Goal: Information Seeking & Learning: Check status

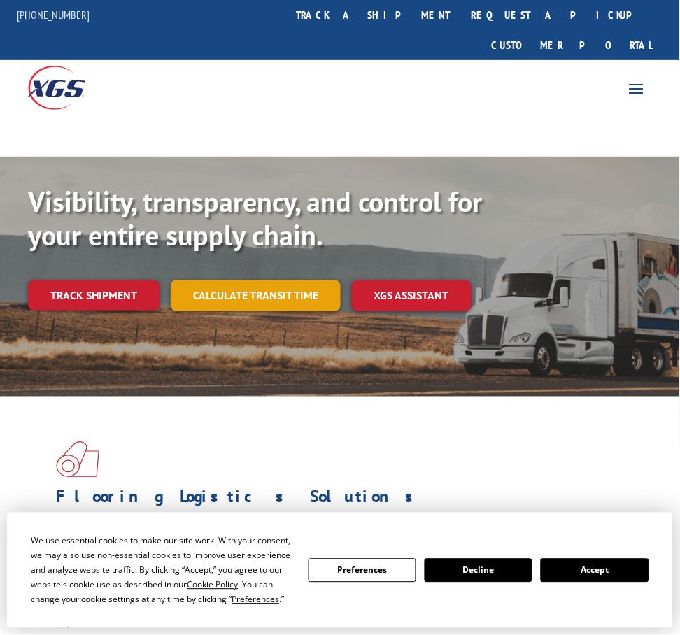
click at [250, 281] on link "Calculate transit time" at bounding box center [256, 296] width 170 height 30
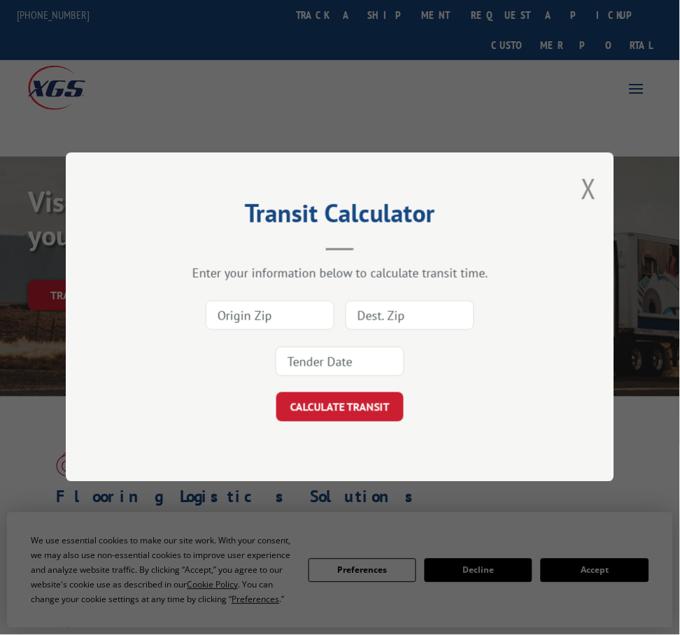
scroll to position [2, 0]
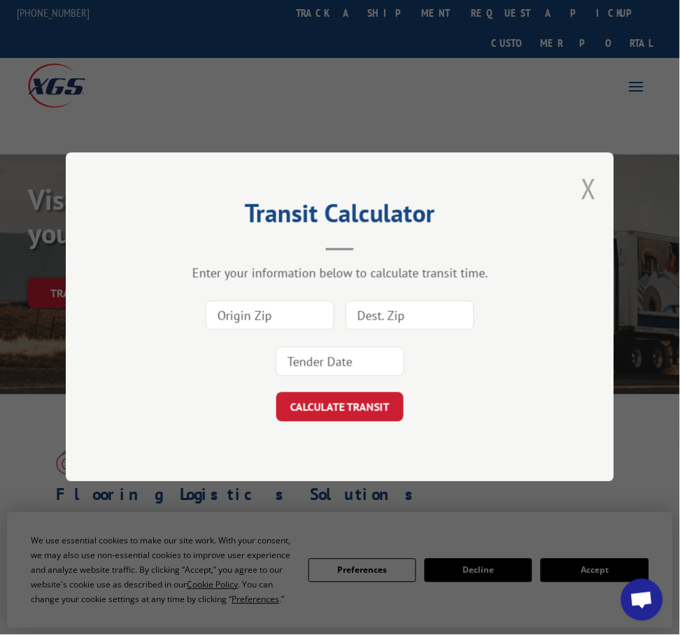
click at [590, 188] on button "Close modal" at bounding box center [589, 188] width 15 height 37
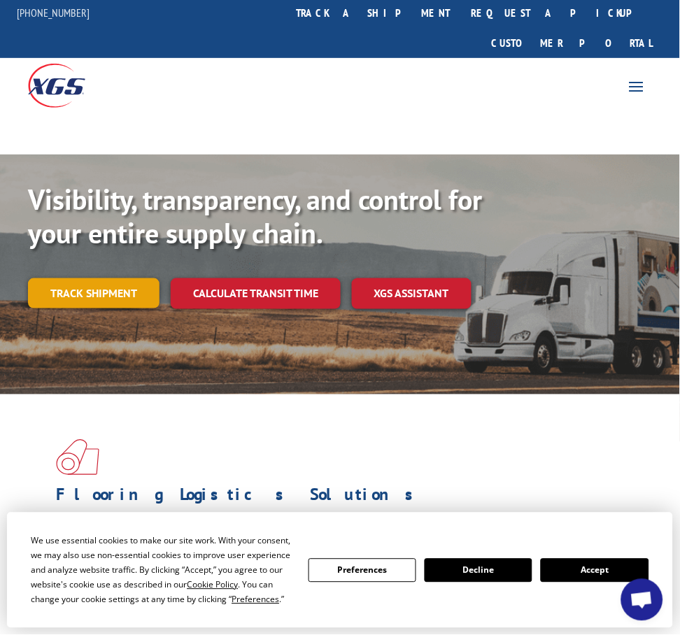
click at [146, 279] on link "Track shipment" at bounding box center [94, 293] width 132 height 29
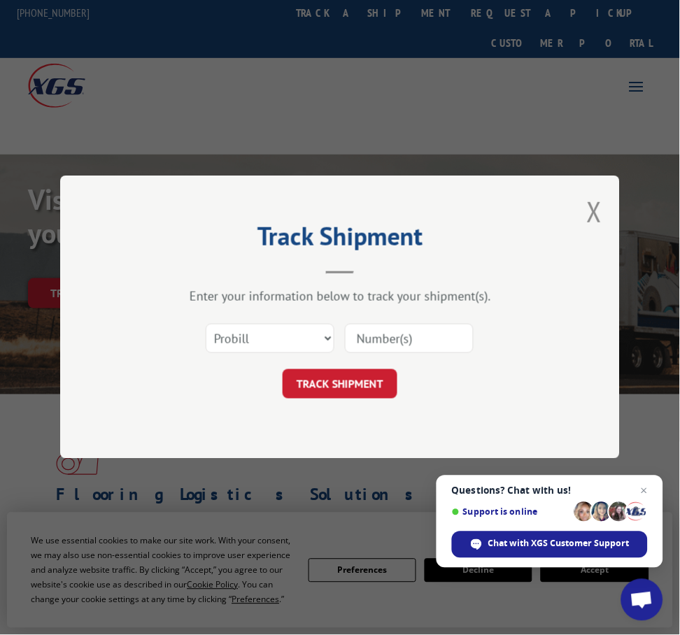
drag, startPoint x: 346, startPoint y: 324, endPoint x: 407, endPoint y: 351, distance: 66.1
click at [349, 327] on input at bounding box center [409, 339] width 129 height 29
paste input "407564-01"
type input "407564-01"
drag, startPoint x: 329, startPoint y: 388, endPoint x: 239, endPoint y: 356, distance: 95.0
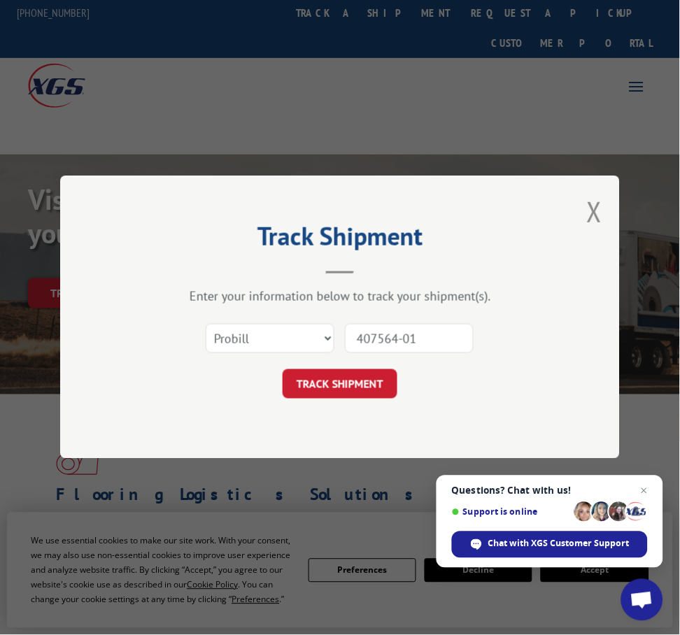
click at [329, 388] on button "TRACK SHIPMENT" at bounding box center [340, 384] width 115 height 29
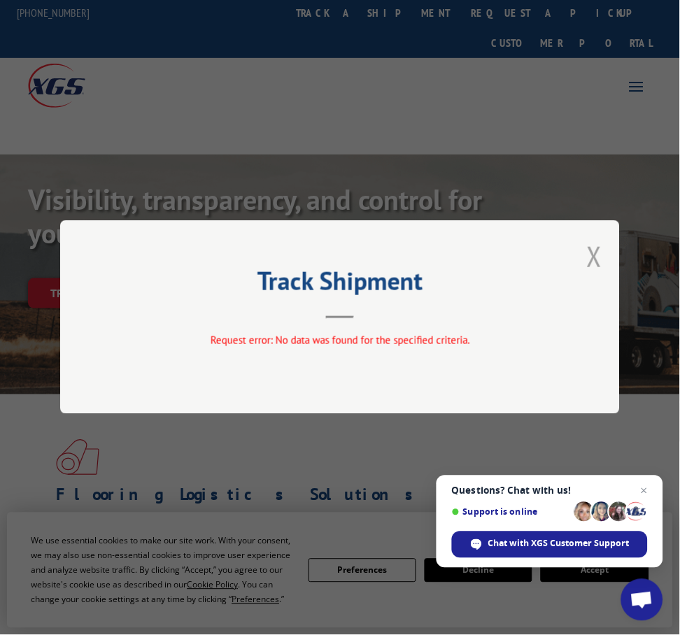
click at [596, 259] on button "Close modal" at bounding box center [594, 256] width 15 height 37
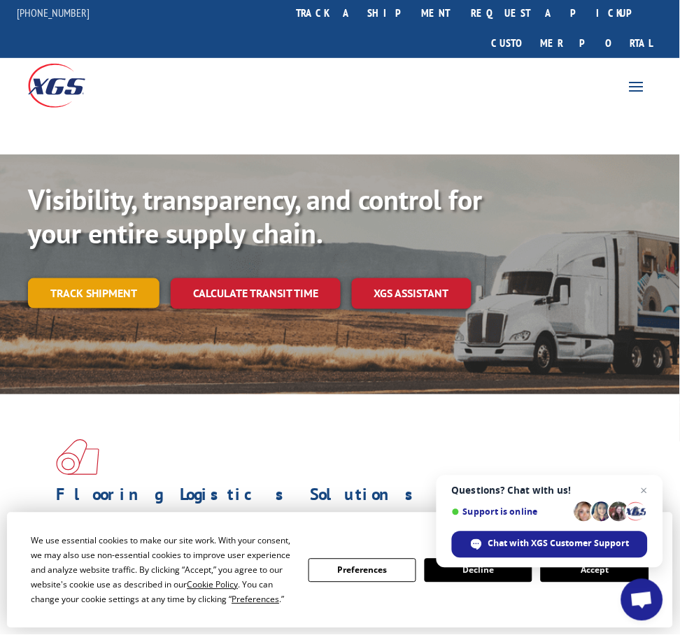
click at [115, 279] on link "Track shipment" at bounding box center [94, 293] width 132 height 29
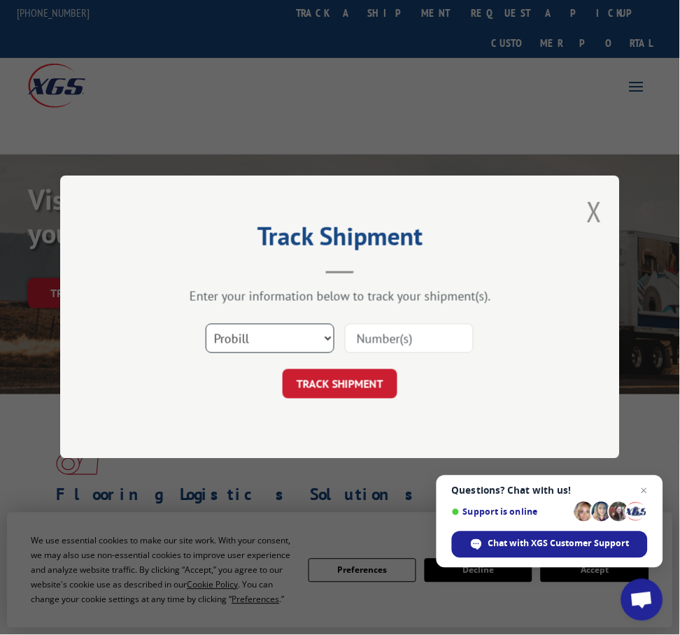
select select "bol"
click at [381, 337] on input at bounding box center [409, 339] width 129 height 29
paste input "407564-01"
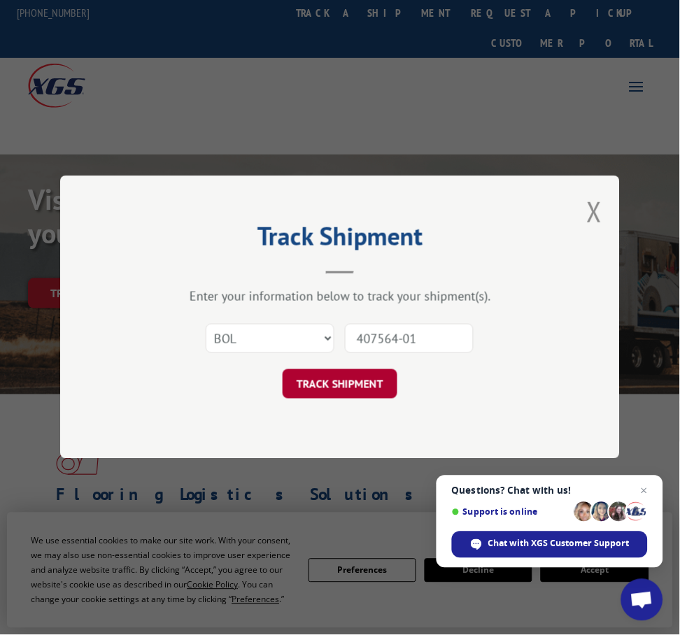
type input "407564-01"
click at [347, 371] on button "TRACK SHIPMENT" at bounding box center [340, 384] width 115 height 29
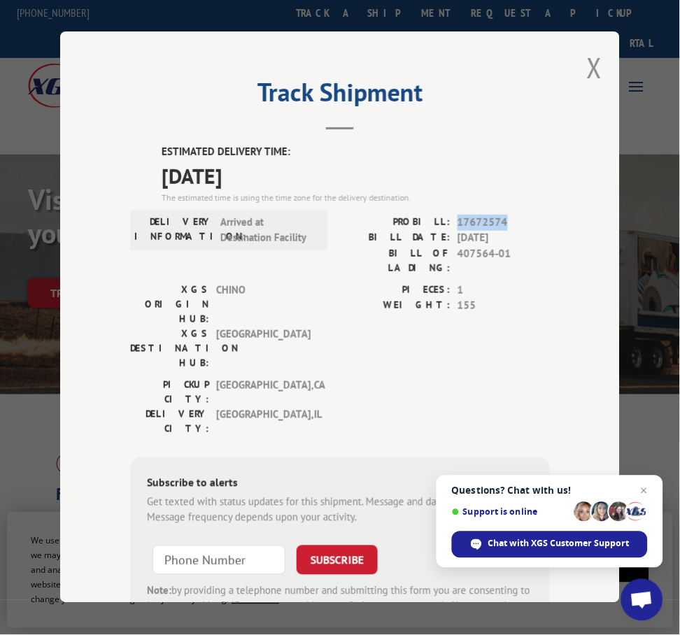
drag, startPoint x: 507, startPoint y: 222, endPoint x: 458, endPoint y: 221, distance: 49.7
click at [458, 221] on span "17672574" at bounding box center [504, 223] width 92 height 16
copy span "17672574"
click at [593, 68] on button "Close modal" at bounding box center [594, 67] width 15 height 37
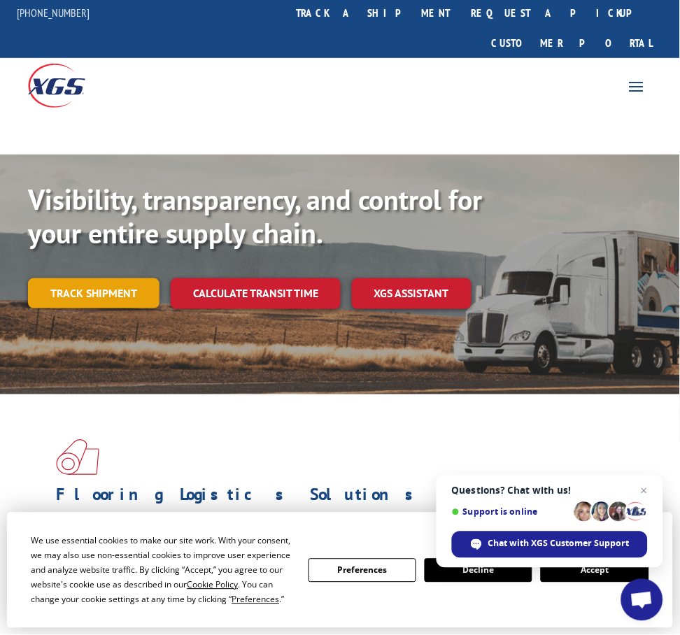
click at [106, 279] on link "Track shipment" at bounding box center [94, 293] width 132 height 29
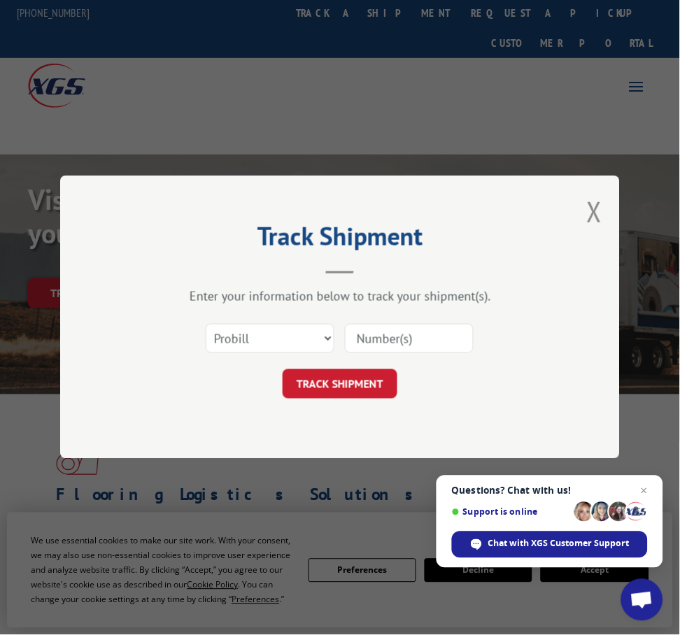
click at [369, 330] on input at bounding box center [409, 339] width 129 height 29
paste input "17687225"
type input "17687225"
click at [340, 384] on button "TRACK SHIPMENT" at bounding box center [340, 384] width 115 height 29
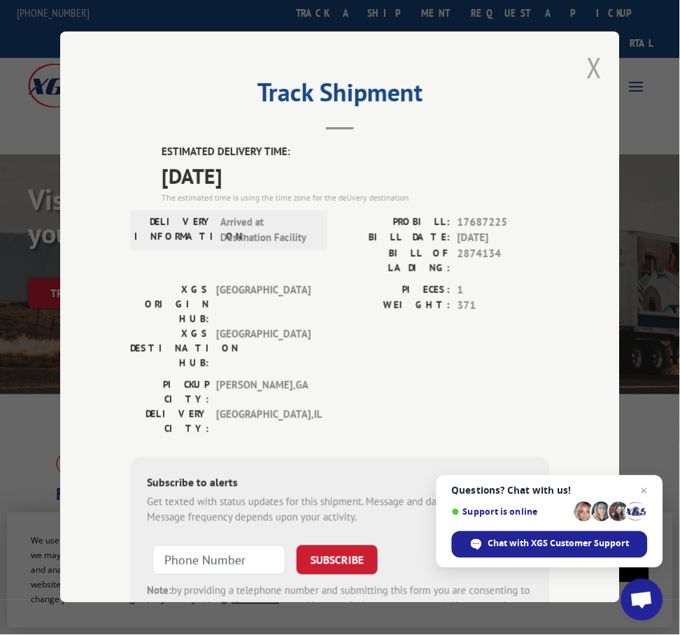
click at [591, 64] on button "Close modal" at bounding box center [594, 67] width 15 height 37
